Goal: Check status: Check status

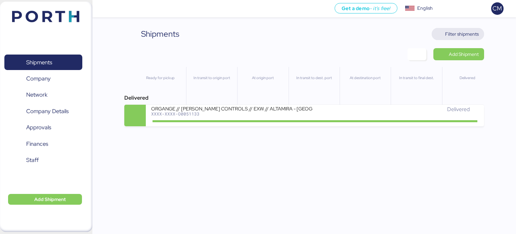
click at [453, 29] on span "Filter shipments" at bounding box center [458, 33] width 42 height 9
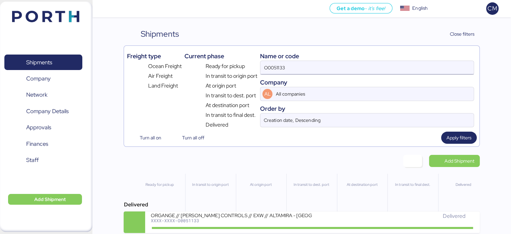
click at [289, 64] on input "O0051133" at bounding box center [366, 67] width 213 height 13
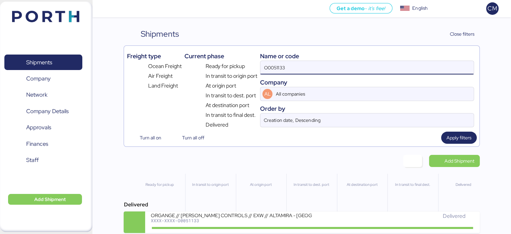
click at [289, 64] on input "O0051133" at bounding box center [366, 67] width 213 height 13
click at [289, 65] on input "O0051133" at bounding box center [366, 67] width 213 height 13
paste input "O0052064"
type input "O0052064"
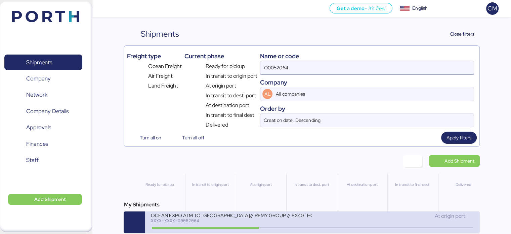
scroll to position [5, 0]
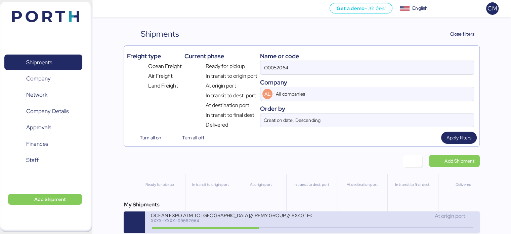
click at [279, 218] on div "XXXX-XXXX-O0052064" at bounding box center [231, 220] width 161 height 5
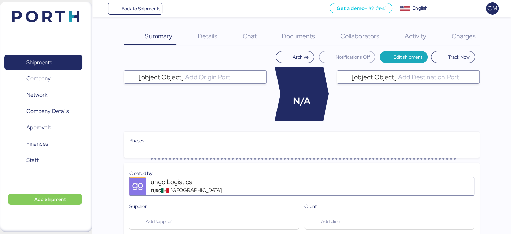
click at [463, 42] on div "Charges 0" at bounding box center [454, 36] width 49 height 17
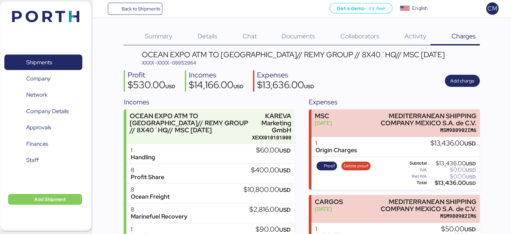
click at [302, 39] on span "Documents" at bounding box center [299, 36] width 34 height 9
